Goal: Book appointment/travel/reservation

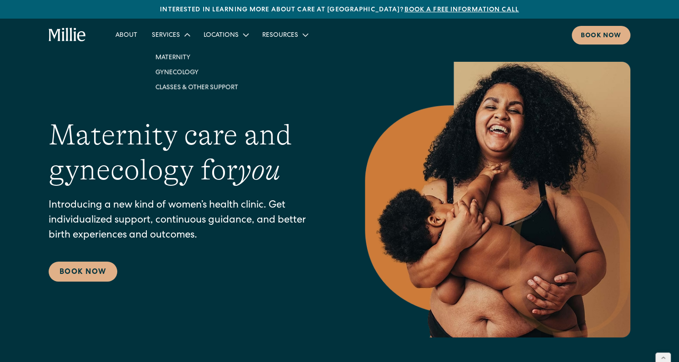
click at [187, 36] on icon at bounding box center [186, 34] width 11 height 11
click at [180, 87] on link "Classes & Other Support" at bounding box center [196, 87] width 97 height 15
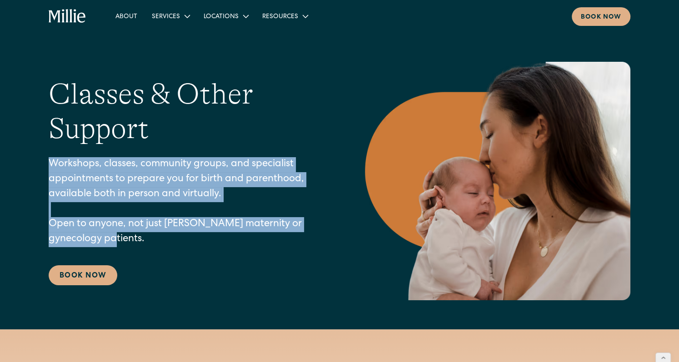
drag, startPoint x: 50, startPoint y: 167, endPoint x: 111, endPoint y: 238, distance: 93.1
click at [111, 238] on p "Workshops, classes, community groups, and specialist appointments to prepare yo…" at bounding box center [189, 202] width 280 height 90
click at [111, 237] on p "Workshops, classes, community groups, and specialist appointments to prepare yo…" at bounding box center [189, 202] width 280 height 90
drag, startPoint x: 111, startPoint y: 237, endPoint x: 50, endPoint y: 163, distance: 96.6
click at [50, 163] on p "Workshops, classes, community groups, and specialist appointments to prepare yo…" at bounding box center [189, 202] width 280 height 90
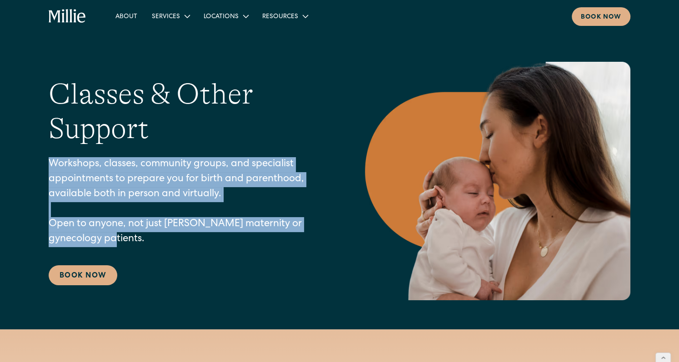
click at [50, 163] on p "Workshops, classes, community groups, and specialist appointments to prepare yo…" at bounding box center [189, 202] width 280 height 90
drag, startPoint x: 50, startPoint y: 163, endPoint x: 98, endPoint y: 237, distance: 89.0
click at [98, 237] on p "Workshops, classes, community groups, and specialist appointments to prepare yo…" at bounding box center [189, 202] width 280 height 90
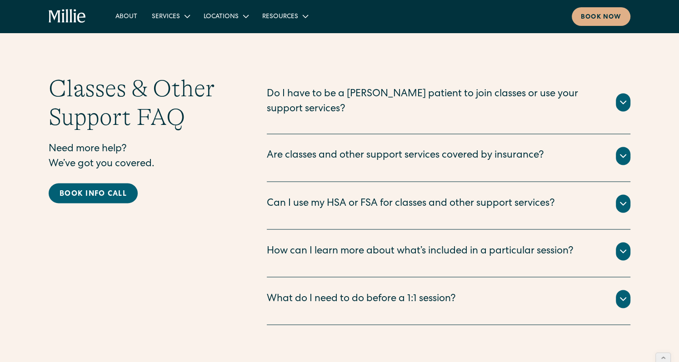
scroll to position [1165, 0]
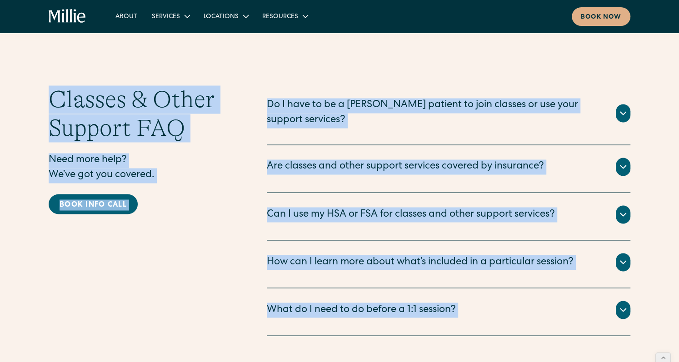
drag, startPoint x: 50, startPoint y: 82, endPoint x: 575, endPoint y: 310, distance: 571.5
click at [575, 311] on div "Classes & Other Support FAQ Need more help? We’ve got you covered. Book info ca…" at bounding box center [340, 210] width 582 height 250
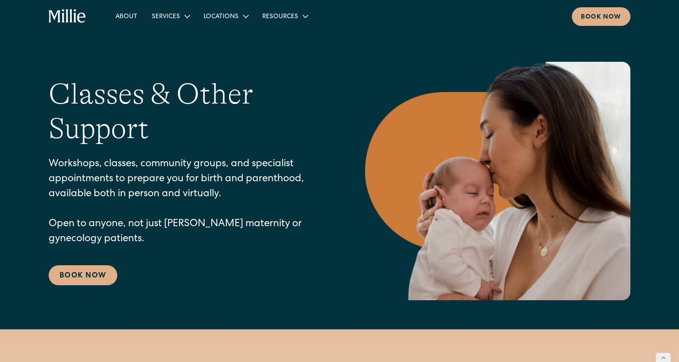
scroll to position [334, 0]
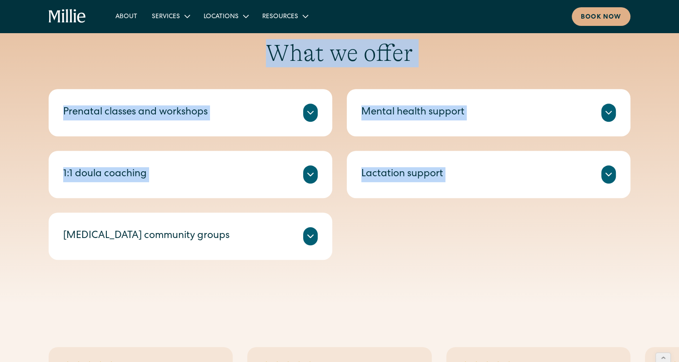
drag, startPoint x: 56, startPoint y: 59, endPoint x: 426, endPoint y: 299, distance: 440.8
click at [426, 299] on div "What we offer Prenatal classes and workshops Millie’s prenatal classes and work…" at bounding box center [339, 149] width 679 height 308
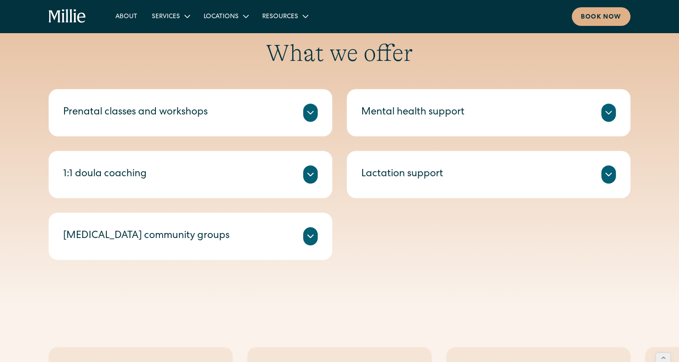
click at [426, 299] on div "What we offer Prenatal classes and workshops Millie’s prenatal classes and work…" at bounding box center [339, 149] width 679 height 308
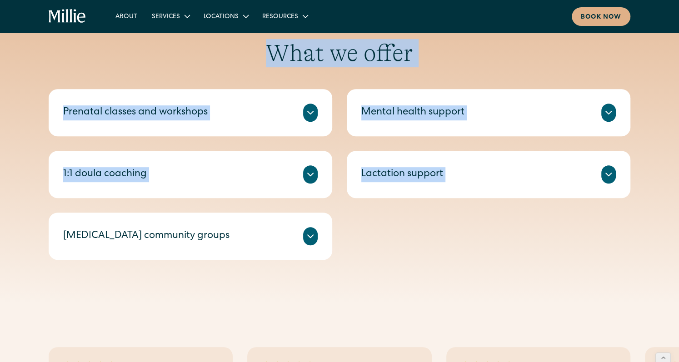
drag, startPoint x: 447, startPoint y: 287, endPoint x: 249, endPoint y: 50, distance: 309.5
click at [248, 50] on div "What we offer Prenatal classes and workshops Millie’s prenatal classes and work…" at bounding box center [339, 149] width 679 height 308
click at [249, 50] on h2 "What we offer" at bounding box center [340, 53] width 582 height 28
drag, startPoint x: 282, startPoint y: 44, endPoint x: 369, endPoint y: 217, distance: 193.1
click at [367, 217] on div "What we offer Prenatal classes and workshops Millie’s prenatal classes and work…" at bounding box center [340, 149] width 582 height 221
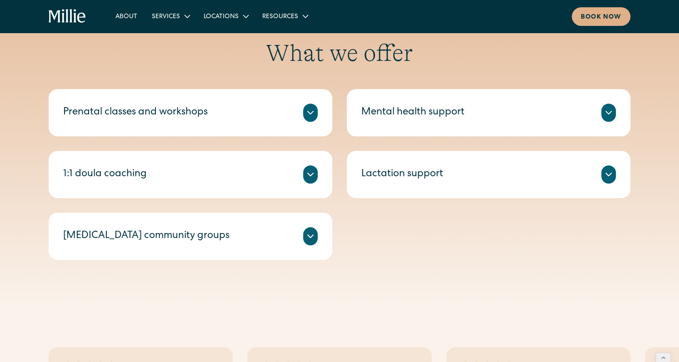
click at [400, 275] on div "What we offer Prenatal classes and workshops Millie’s prenatal classes and work…" at bounding box center [339, 149] width 679 height 308
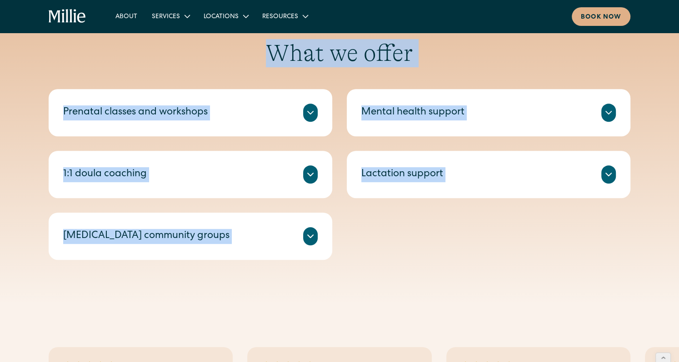
drag, startPoint x: 389, startPoint y: 275, endPoint x: 258, endPoint y: 40, distance: 268.8
click at [258, 40] on div "What we offer Prenatal classes and workshops Millie’s prenatal classes and work…" at bounding box center [339, 149] width 679 height 308
click at [258, 40] on h2 "What we offer" at bounding box center [340, 53] width 582 height 28
drag, startPoint x: 254, startPoint y: 45, endPoint x: 368, endPoint y: 268, distance: 250.5
click at [368, 268] on div "What we offer Prenatal classes and workshops Millie’s prenatal classes and work…" at bounding box center [339, 149] width 679 height 308
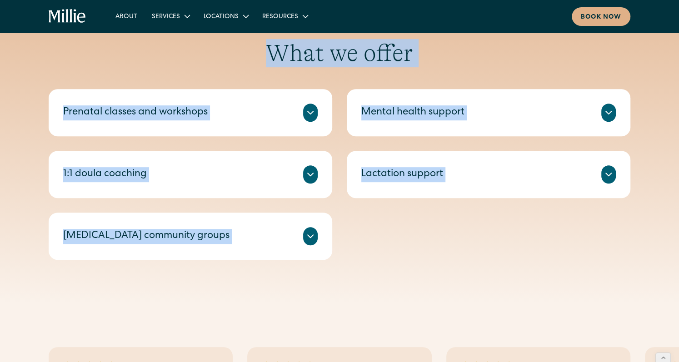
click at [368, 268] on div "What we offer Prenatal classes and workshops Millie’s prenatal classes and work…" at bounding box center [339, 149] width 679 height 308
drag, startPoint x: 356, startPoint y: 263, endPoint x: 273, endPoint y: 53, distance: 225.5
click at [272, 53] on div "What we offer Prenatal classes and workshops Millie’s prenatal classes and work…" at bounding box center [339, 149] width 679 height 308
click at [273, 53] on h2 "What we offer" at bounding box center [340, 53] width 582 height 28
drag, startPoint x: 276, startPoint y: 50, endPoint x: 361, endPoint y: 275, distance: 241.4
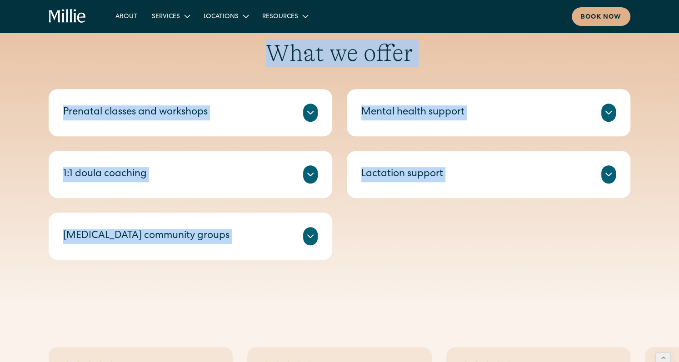
click at [361, 275] on div "What we offer Prenatal classes and workshops Millie’s prenatal classes and work…" at bounding box center [339, 149] width 679 height 308
drag, startPoint x: 361, startPoint y: 265, endPoint x: 274, endPoint y: 67, distance: 217.0
click at [271, 67] on div "What we offer Prenatal classes and workshops Millie’s prenatal classes and work…" at bounding box center [339, 149] width 679 height 308
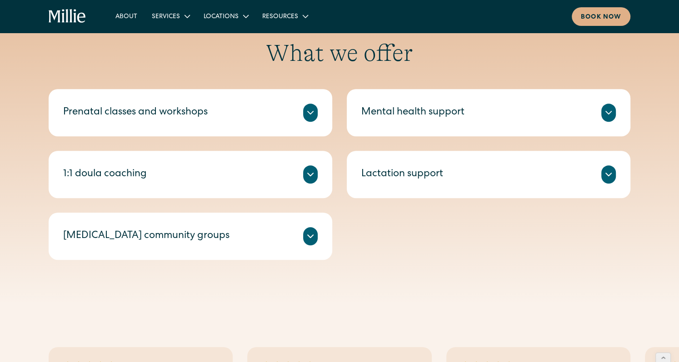
click at [270, 54] on h2 "What we offer" at bounding box center [340, 53] width 582 height 28
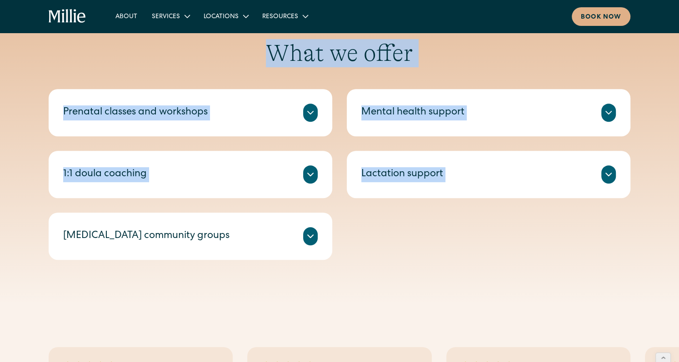
drag, startPoint x: 263, startPoint y: 51, endPoint x: 406, endPoint y: 259, distance: 252.9
click at [406, 259] on div "What we offer Prenatal classes and workshops Millie’s prenatal classes and work…" at bounding box center [340, 149] width 582 height 221
click at [403, 258] on div "Prenatal classes and workshops Millie’s prenatal classes and workshops help you…" at bounding box center [340, 174] width 582 height 171
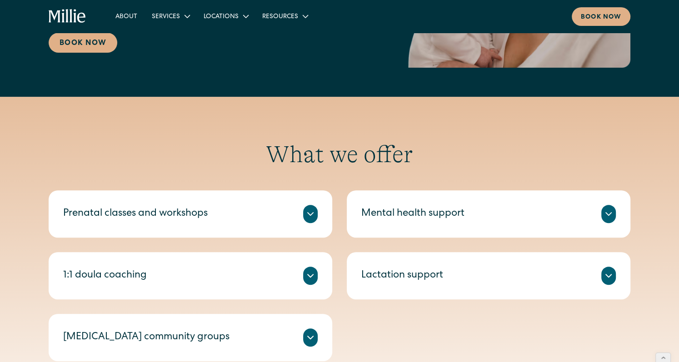
scroll to position [0, 0]
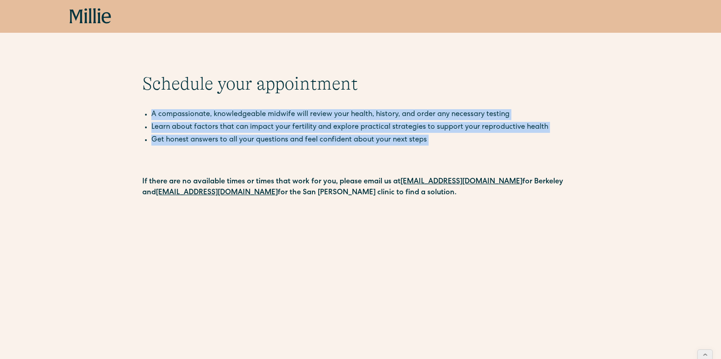
drag, startPoint x: 236, startPoint y: 103, endPoint x: 235, endPoint y: 156, distance: 52.7
click at [235, 156] on div "Schedule your appointment A compassionate, knowledgeable midwife will review yo…" at bounding box center [360, 331] width 436 height 517
click at [235, 156] on p "‍" at bounding box center [360, 152] width 436 height 11
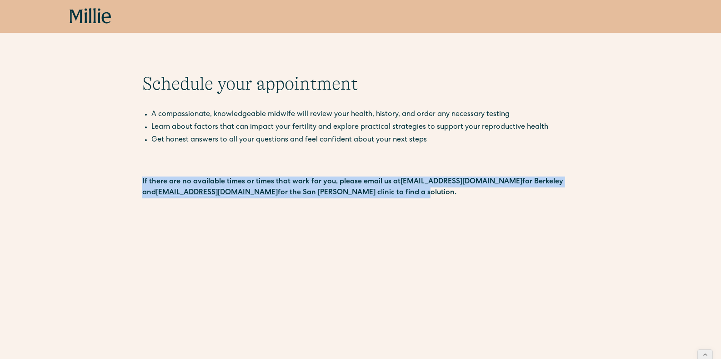
drag, startPoint x: 396, startPoint y: 195, endPoint x: 273, endPoint y: 169, distance: 125.9
click at [272, 170] on div "A compassionate, knowledgeable midwife will review your health, history, and or…" at bounding box center [360, 153] width 436 height 89
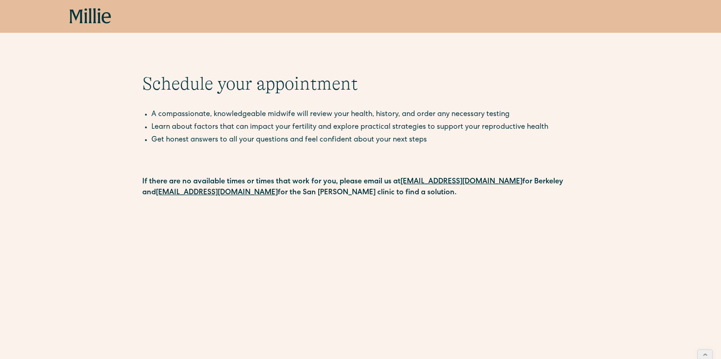
click at [273, 169] on p "‍" at bounding box center [360, 163] width 436 height 11
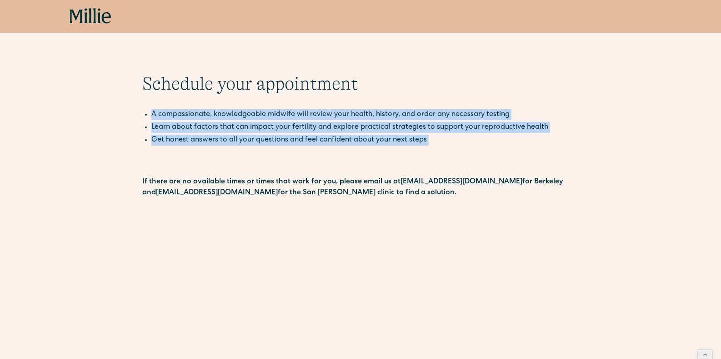
drag, startPoint x: 201, startPoint y: 99, endPoint x: 201, endPoint y: 151, distance: 51.8
click at [201, 151] on div "Schedule your appointment A compassionate, knowledgeable midwife will review yo…" at bounding box center [360, 331] width 436 height 517
click at [201, 151] on p "‍" at bounding box center [360, 152] width 436 height 11
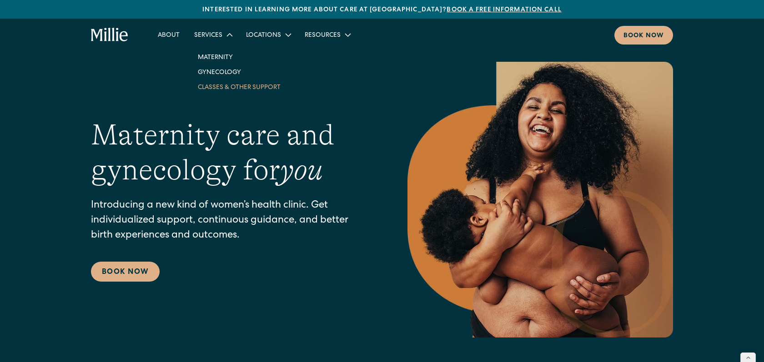
click at [227, 90] on link "Classes & Other Support" at bounding box center [238, 87] width 97 height 15
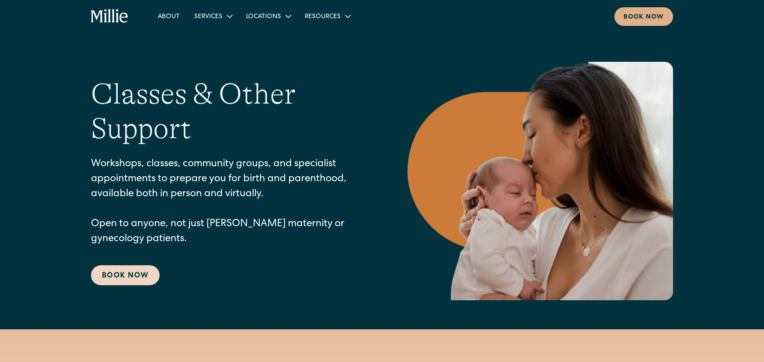
click at [124, 275] on link "Book Now" at bounding box center [125, 275] width 69 height 20
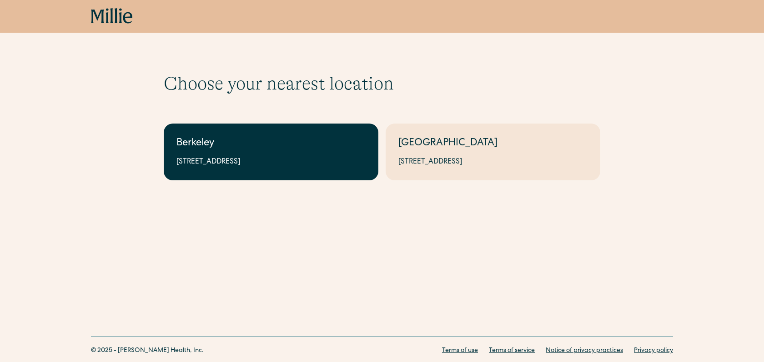
click at [237, 168] on link "Berkeley [STREET_ADDRESS]" at bounding box center [271, 152] width 215 height 57
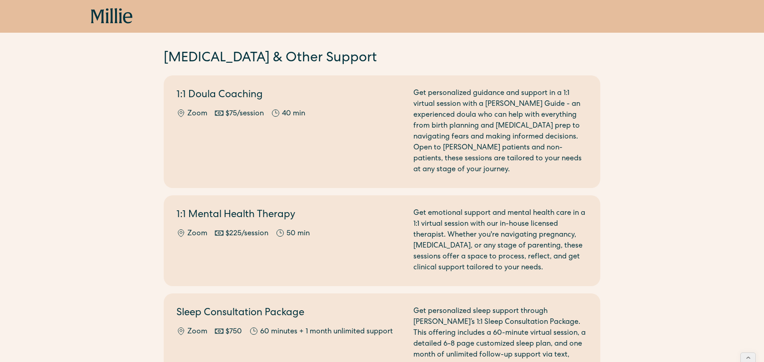
scroll to position [776, 0]
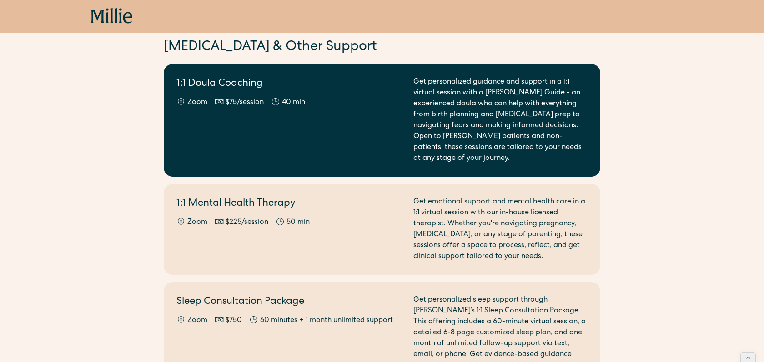
click at [350, 88] on h2 "1:1 Doula Coaching" at bounding box center [289, 84] width 226 height 15
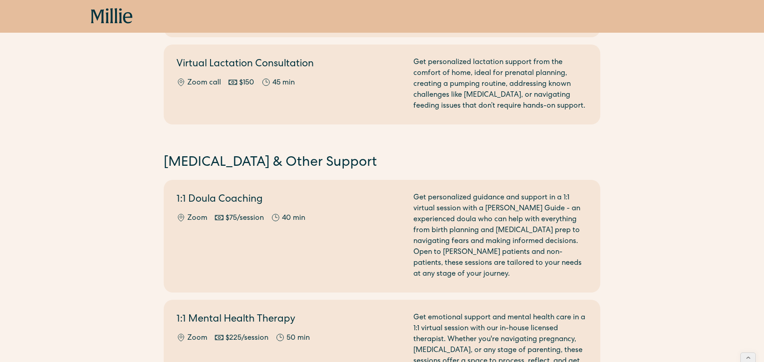
scroll to position [661, 0]
drag, startPoint x: 345, startPoint y: 161, endPoint x: 250, endPoint y: 153, distance: 96.3
click at [248, 153] on h2 "Postpartum & Other Support" at bounding box center [382, 162] width 436 height 19
click at [250, 153] on h2 "Postpartum & Other Support" at bounding box center [382, 162] width 436 height 19
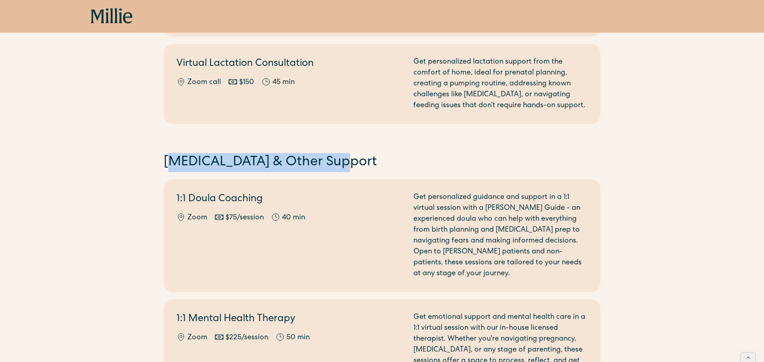
drag, startPoint x: 168, startPoint y: 159, endPoint x: 355, endPoint y: 157, distance: 186.4
click at [355, 157] on h2 "Postpartum & Other Support" at bounding box center [382, 162] width 436 height 19
drag, startPoint x: 359, startPoint y: 159, endPoint x: 145, endPoint y: 153, distance: 213.7
click at [145, 155] on div "Select the option that best suits your needs. Before you book maternity care, p…" at bounding box center [382, 63] width 764 height 1302
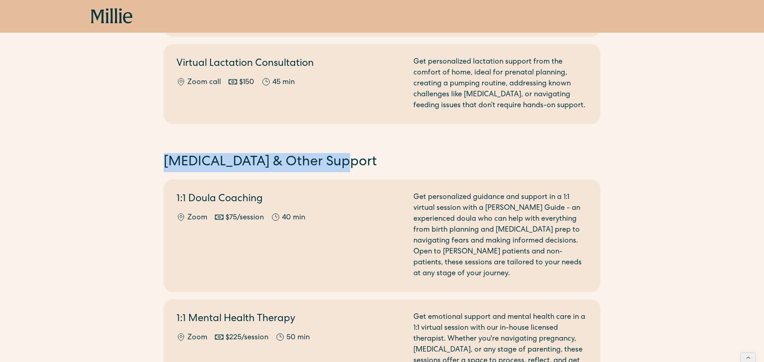
click at [145, 153] on div "Select the option that best suits your needs. Before you book maternity care, p…" at bounding box center [382, 63] width 764 height 1302
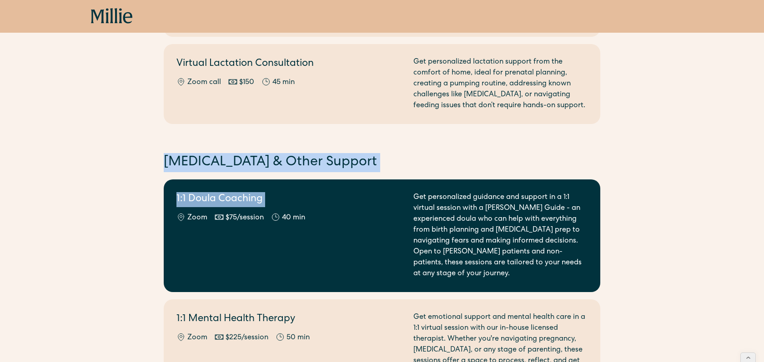
drag, startPoint x: 145, startPoint y: 153, endPoint x: 264, endPoint y: 205, distance: 129.9
click at [264, 205] on div "Select the option that best suits your needs. Before you book maternity care, p…" at bounding box center [382, 63] width 764 height 1302
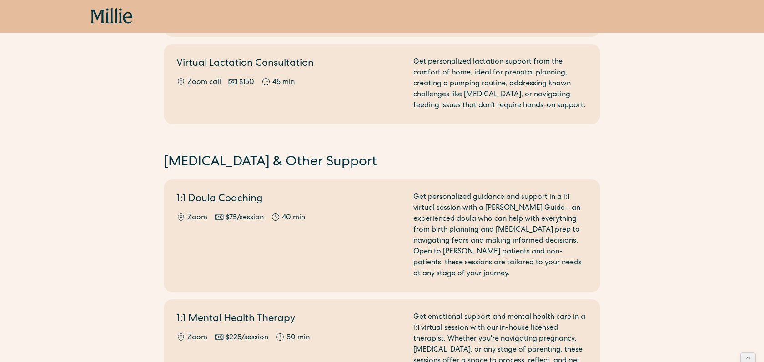
click at [342, 154] on h2 "Postpartum & Other Support" at bounding box center [382, 162] width 436 height 19
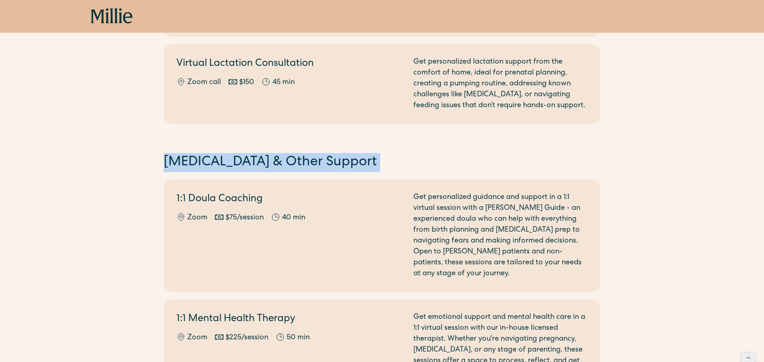
drag, startPoint x: 363, startPoint y: 164, endPoint x: 130, endPoint y: 158, distance: 232.8
click at [131, 158] on div "Select the option that best suits your needs. Before you book maternity care, p…" at bounding box center [382, 63] width 764 height 1302
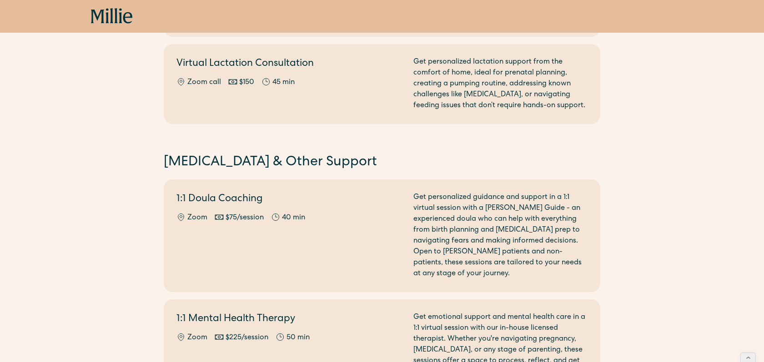
click at [159, 152] on div "Select the option that best suits your needs. Before you book maternity care, p…" at bounding box center [382, 63] width 764 height 1302
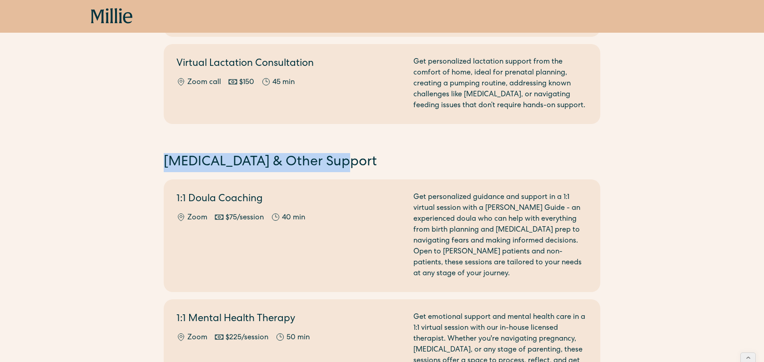
drag, startPoint x: 161, startPoint y: 156, endPoint x: 337, endPoint y: 160, distance: 175.5
click at [337, 160] on div "Select the option that best suits your needs. Before you book maternity care, p…" at bounding box center [382, 63] width 764 height 1302
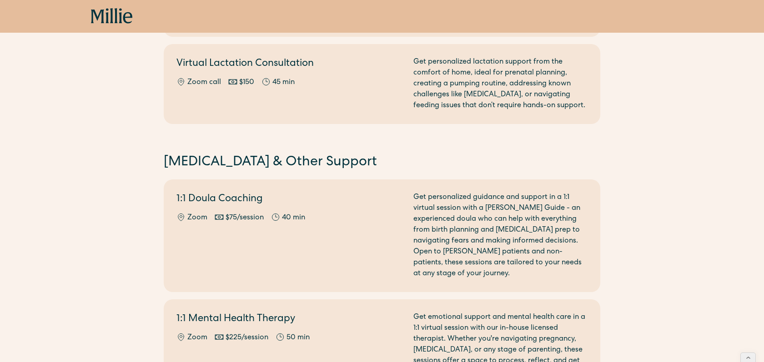
click at [357, 160] on h2 "Postpartum & Other Support" at bounding box center [382, 162] width 436 height 19
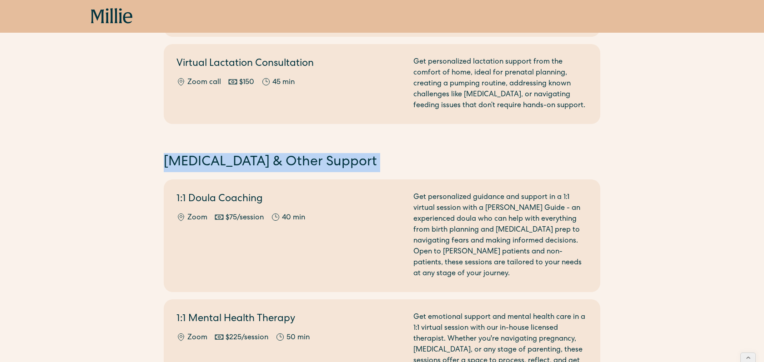
drag, startPoint x: 265, startPoint y: 160, endPoint x: 178, endPoint y: 159, distance: 87.7
click at [178, 159] on h2 "Postpartum & Other Support" at bounding box center [382, 162] width 436 height 19
drag, startPoint x: 174, startPoint y: 160, endPoint x: 351, endPoint y: 164, distance: 176.9
click at [351, 164] on h2 "Postpartum & Other Support" at bounding box center [382, 162] width 436 height 19
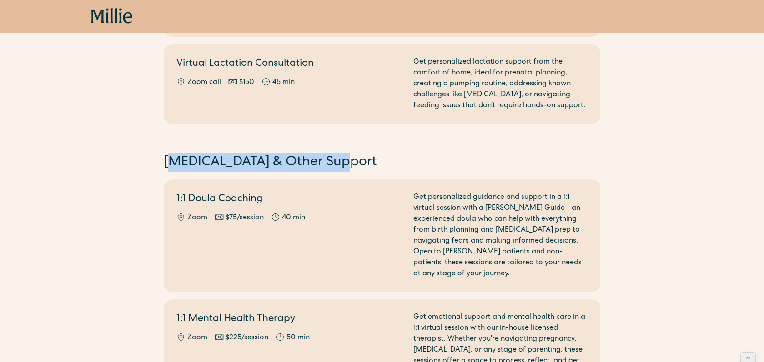
click at [351, 164] on h2 "Postpartum & Other Support" at bounding box center [382, 162] width 436 height 19
drag, startPoint x: 349, startPoint y: 164, endPoint x: 155, endPoint y: 169, distance: 193.7
click at [155, 169] on div "Select the option that best suits your needs. Before you book maternity care, p…" at bounding box center [382, 63] width 764 height 1302
drag, startPoint x: 155, startPoint y: 169, endPoint x: 320, endPoint y: 156, distance: 164.6
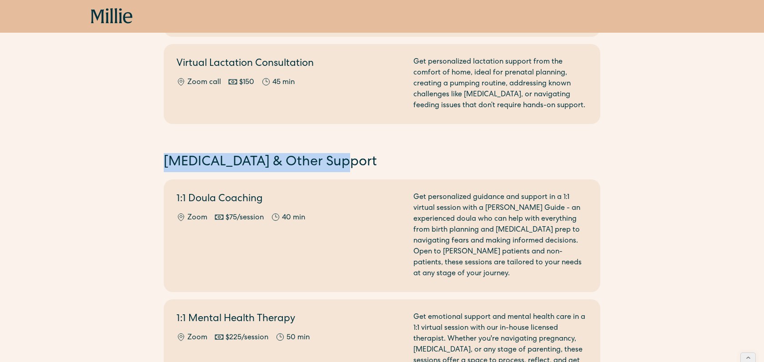
click at [320, 156] on div "Select the option that best suits your needs. Before you book maternity care, p…" at bounding box center [382, 63] width 764 height 1302
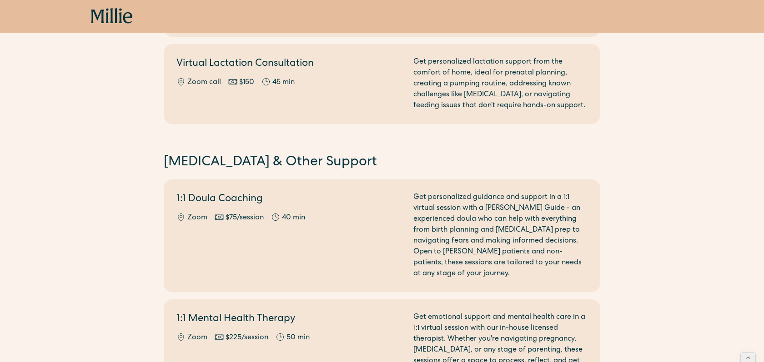
click at [229, 155] on h2 "Postpartum & Other Support" at bounding box center [382, 162] width 436 height 19
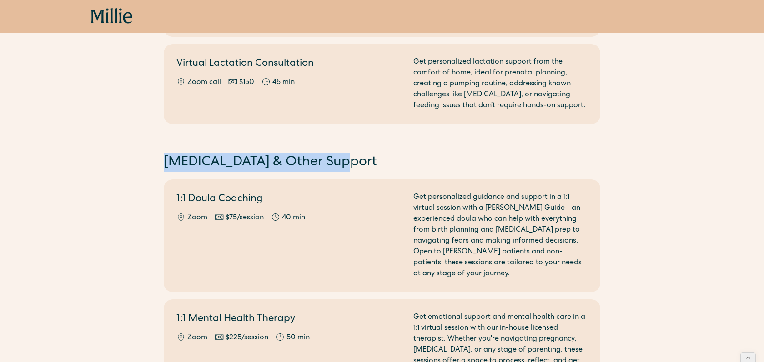
drag, startPoint x: 160, startPoint y: 161, endPoint x: 350, endPoint y: 162, distance: 189.1
click at [350, 162] on div "Select the option that best suits your needs. Before you book maternity care, p…" at bounding box center [382, 63] width 764 height 1302
click at [350, 162] on h2 "Postpartum & Other Support" at bounding box center [382, 162] width 436 height 19
drag, startPoint x: 288, startPoint y: 164, endPoint x: 160, endPoint y: 148, distance: 128.7
click at [160, 149] on div "Select the option that best suits your needs. Before you book maternity care, p…" at bounding box center [382, 63] width 764 height 1302
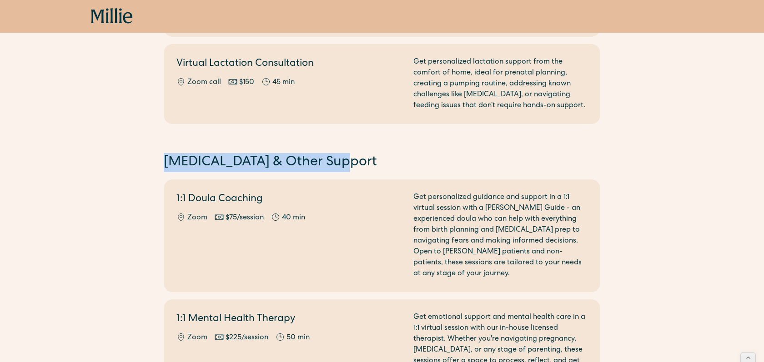
click at [169, 160] on h2 "Postpartum & Other Support" at bounding box center [382, 162] width 436 height 19
drag, startPoint x: 155, startPoint y: 167, endPoint x: 372, endPoint y: 162, distance: 217.4
click at [372, 162] on div "Select the option that best suits your needs. Before you book maternity care, p…" at bounding box center [382, 63] width 764 height 1302
click at [358, 157] on h2 "Postpartum & Other Support" at bounding box center [382, 162] width 436 height 19
drag, startPoint x: 342, startPoint y: 158, endPoint x: 164, endPoint y: 152, distance: 178.3
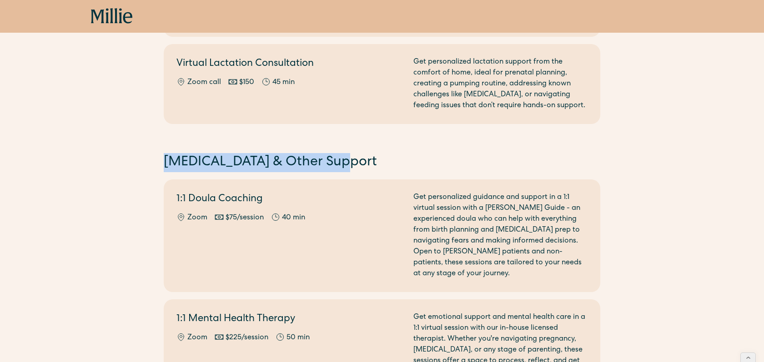
click at [164, 153] on h2 "Postpartum & Other Support" at bounding box center [382, 162] width 436 height 19
drag, startPoint x: 164, startPoint y: 160, endPoint x: 378, endPoint y: 160, distance: 214.6
click at [378, 160] on h2 "Postpartum & Other Support" at bounding box center [382, 162] width 436 height 19
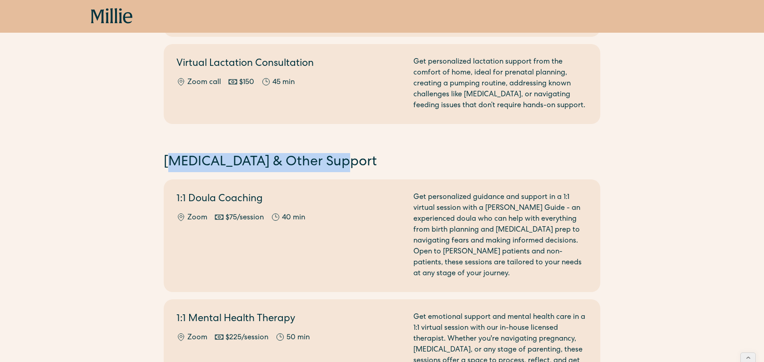
drag, startPoint x: 367, startPoint y: 160, endPoint x: 175, endPoint y: 153, distance: 192.9
click at [175, 153] on h2 "Postpartum & Other Support" at bounding box center [382, 162] width 436 height 19
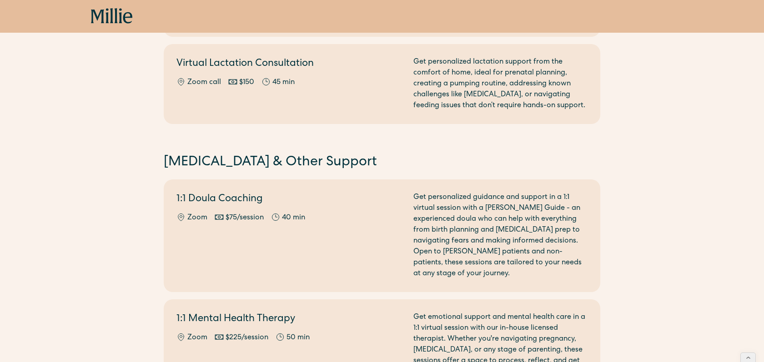
click at [166, 164] on h2 "Postpartum & Other Support" at bounding box center [382, 162] width 436 height 19
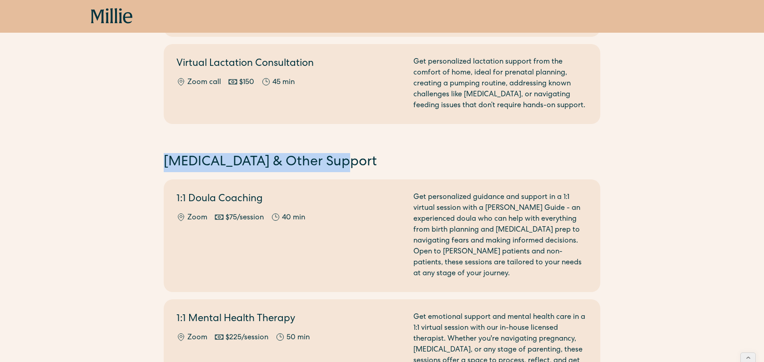
drag, startPoint x: 164, startPoint y: 162, endPoint x: 352, endPoint y: 165, distance: 188.2
click at [352, 165] on h2 "Postpartum & Other Support" at bounding box center [382, 162] width 436 height 19
drag, startPoint x: 339, startPoint y: 162, endPoint x: 157, endPoint y: 164, distance: 181.8
click at [157, 164] on div "Select the option that best suits your needs. Before you book maternity care, p…" at bounding box center [382, 63] width 764 height 1302
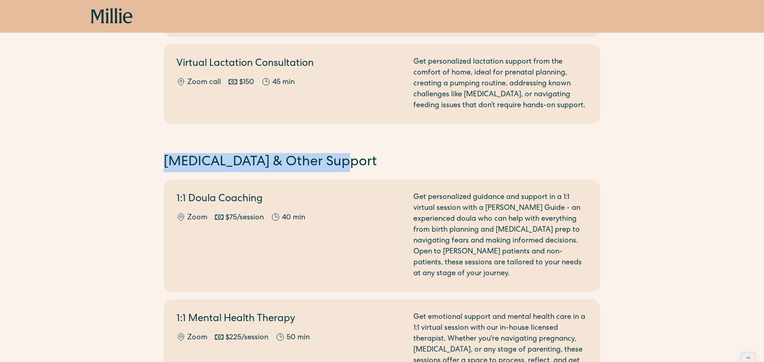
click at [157, 164] on div "Select the option that best suits your needs. Before you book maternity care, p…" at bounding box center [382, 63] width 764 height 1302
drag, startPoint x: 157, startPoint y: 164, endPoint x: 359, endPoint y: 166, distance: 201.8
click at [360, 166] on div "Select the option that best suits your needs. Before you book maternity care, p…" at bounding box center [382, 63] width 764 height 1302
click at [359, 166] on h2 "Postpartum & Other Support" at bounding box center [382, 162] width 436 height 19
drag, startPoint x: 349, startPoint y: 160, endPoint x: 155, endPoint y: 164, distance: 194.2
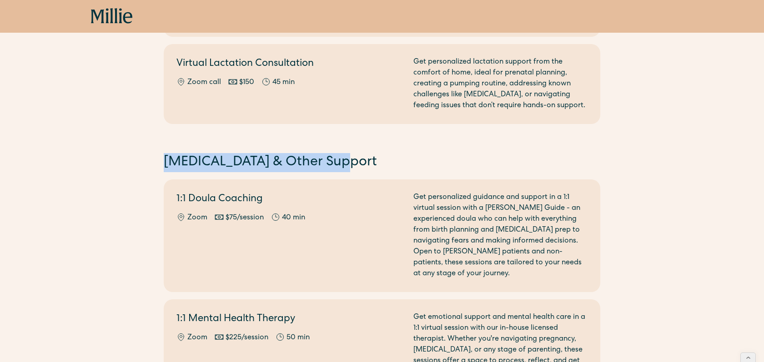
click at [155, 165] on div "Select the option that best suits your needs. Before you book maternity care, p…" at bounding box center [382, 63] width 764 height 1302
click at [155, 164] on div "Select the option that best suits your needs. Before you book maternity care, p…" at bounding box center [382, 63] width 764 height 1302
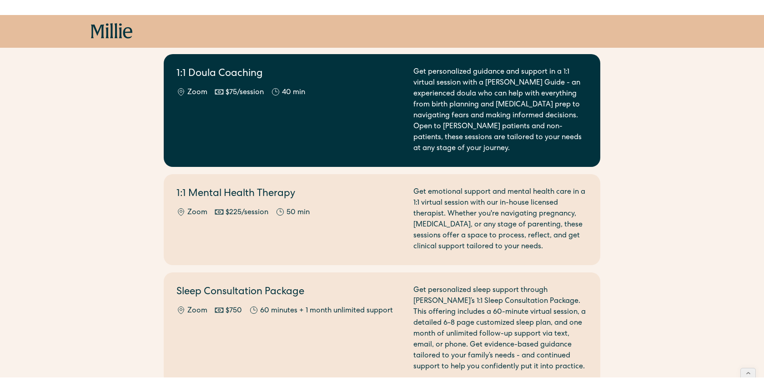
scroll to position [802, 0]
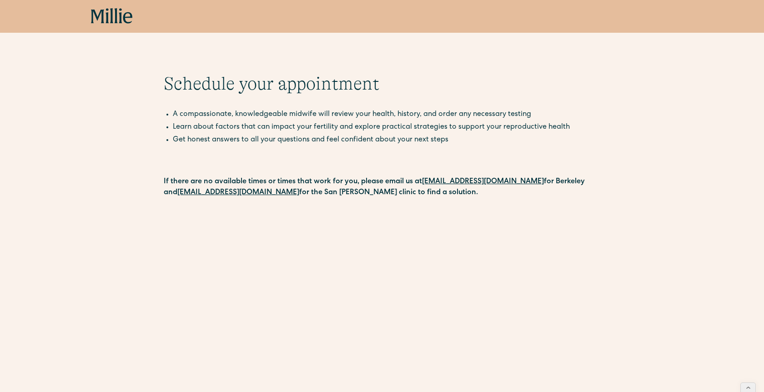
click at [281, 140] on li "Get honest answers to all your questions and feel confident about your next ste…" at bounding box center [386, 140] width 427 height 11
